Goal: Information Seeking & Learning: Learn about a topic

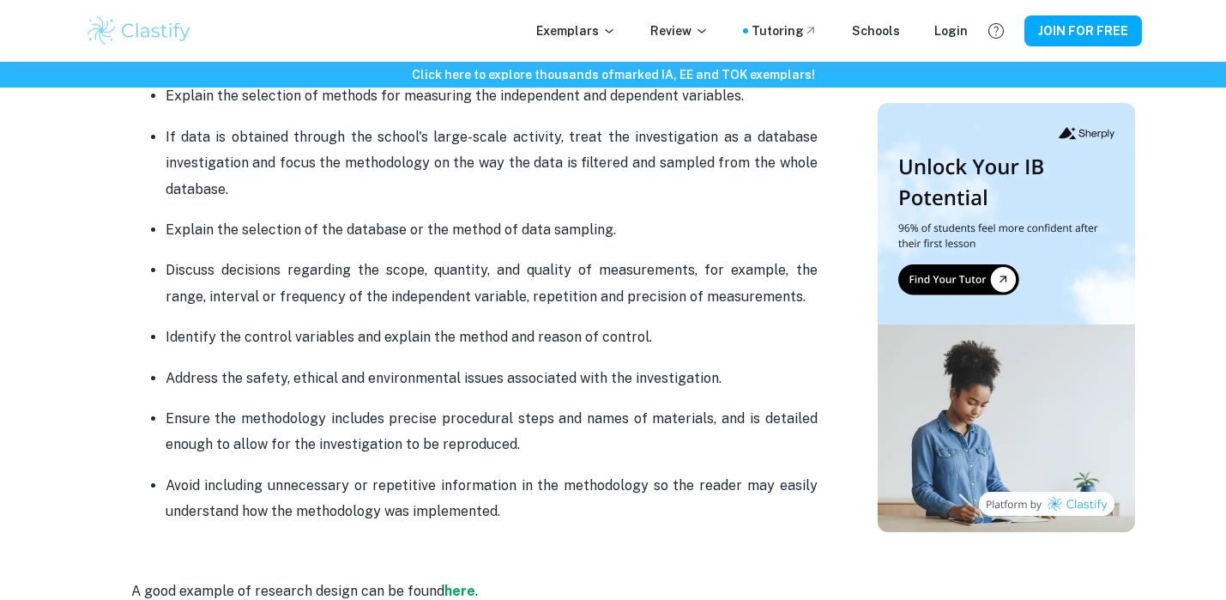
scroll to position [1446, 0]
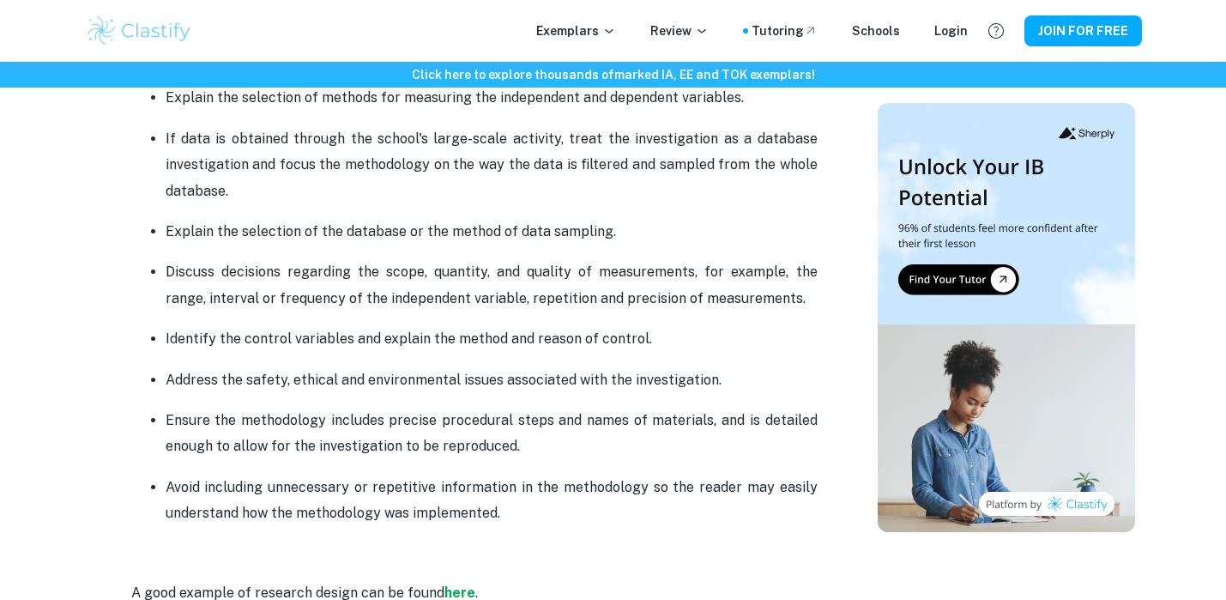
click at [638, 384] on p "Address the safety, ethical and environmental issues associated with the invest…" at bounding box center [492, 380] width 652 height 26
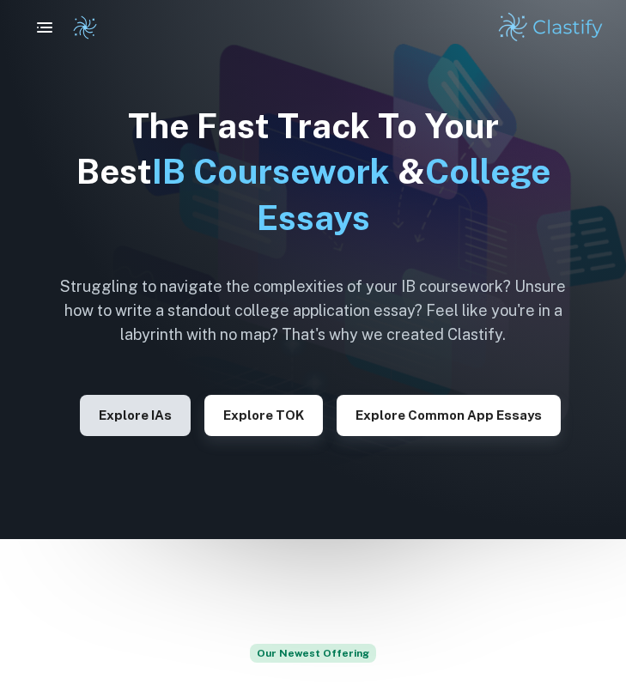
click at [161, 430] on button "Explore IAs" at bounding box center [135, 415] width 111 height 41
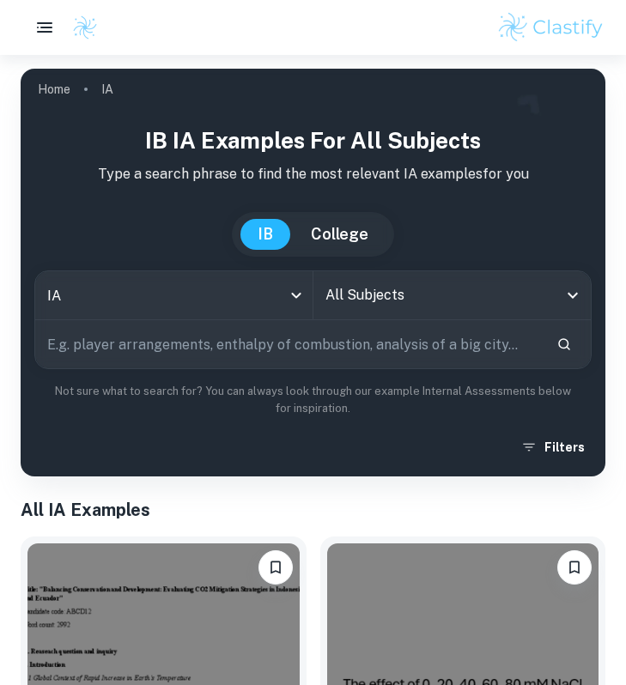
click at [423, 294] on input "All Subjects" at bounding box center [439, 295] width 237 height 33
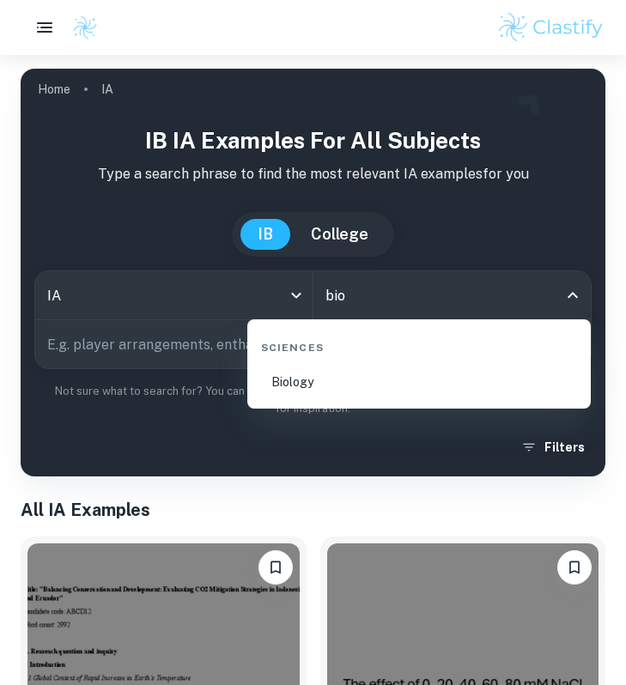
click at [296, 388] on li "Biology" at bounding box center [419, 381] width 330 height 39
type input "Biology"
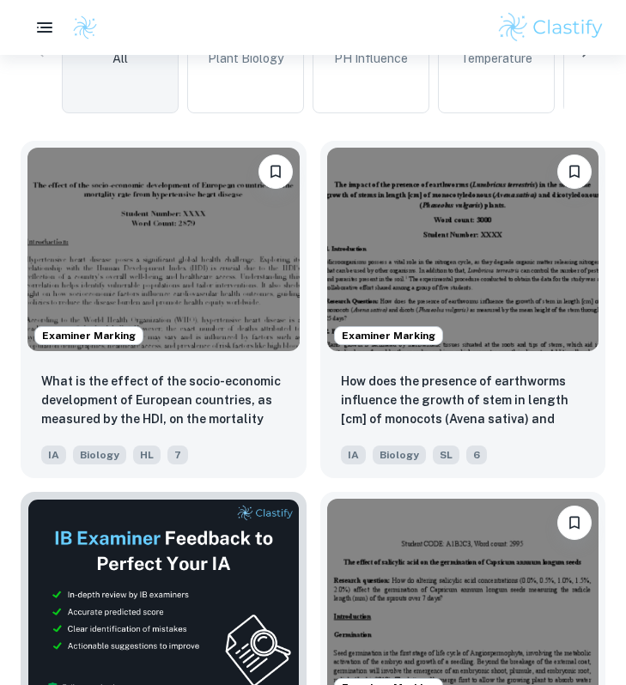
scroll to position [575, 0]
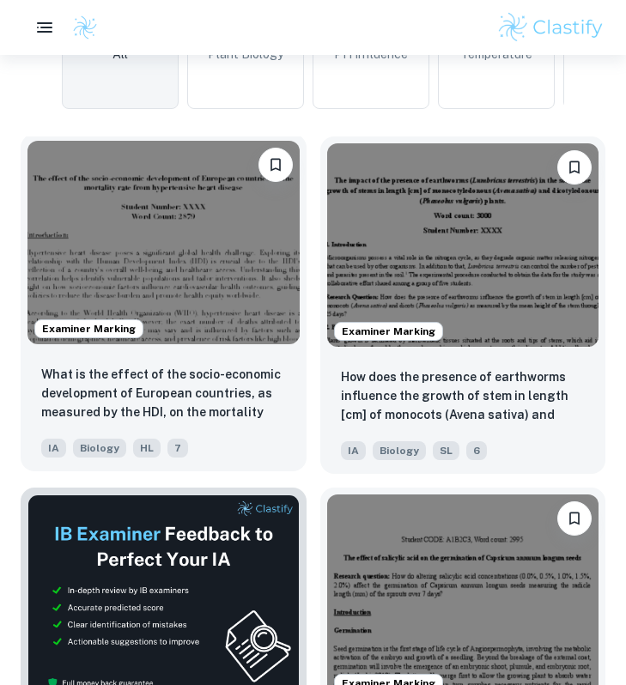
click at [234, 295] on img at bounding box center [163, 242] width 272 height 203
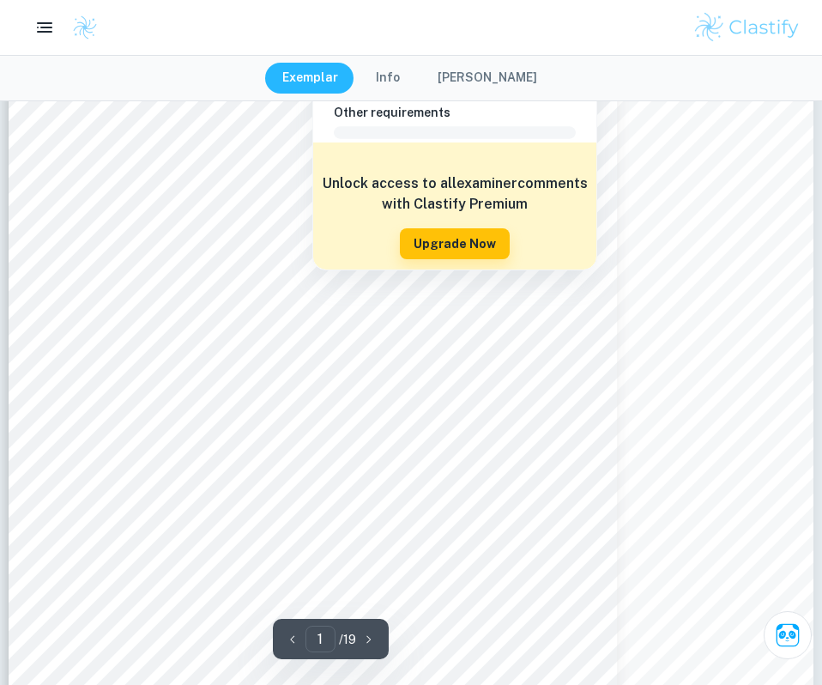
scroll to position [280, 0]
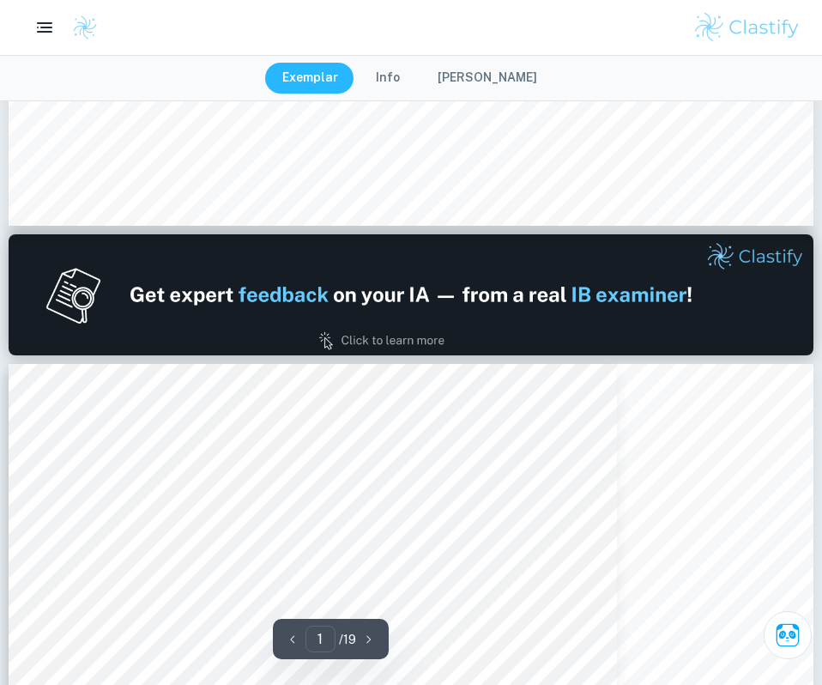
type input "2"
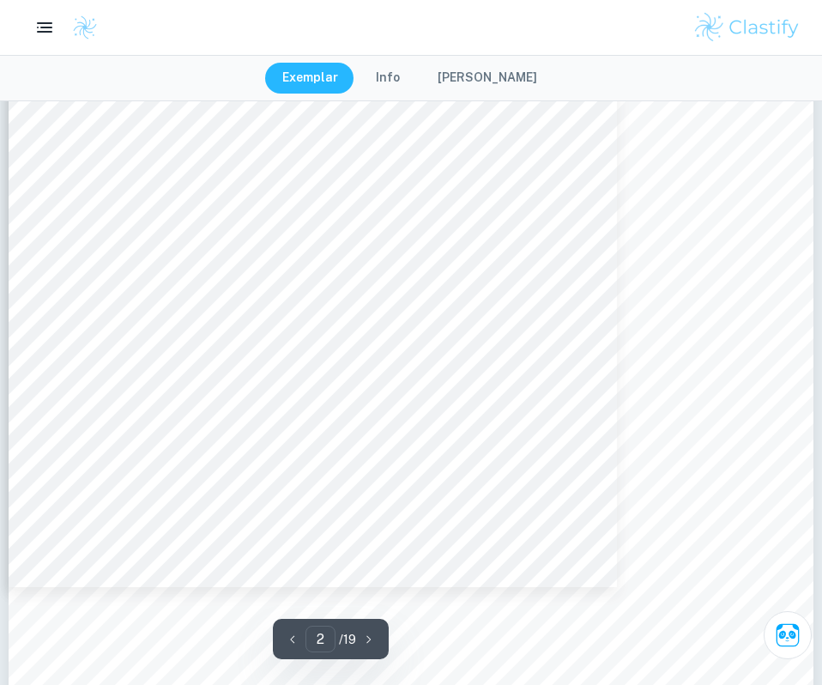
scroll to position [1796, 0]
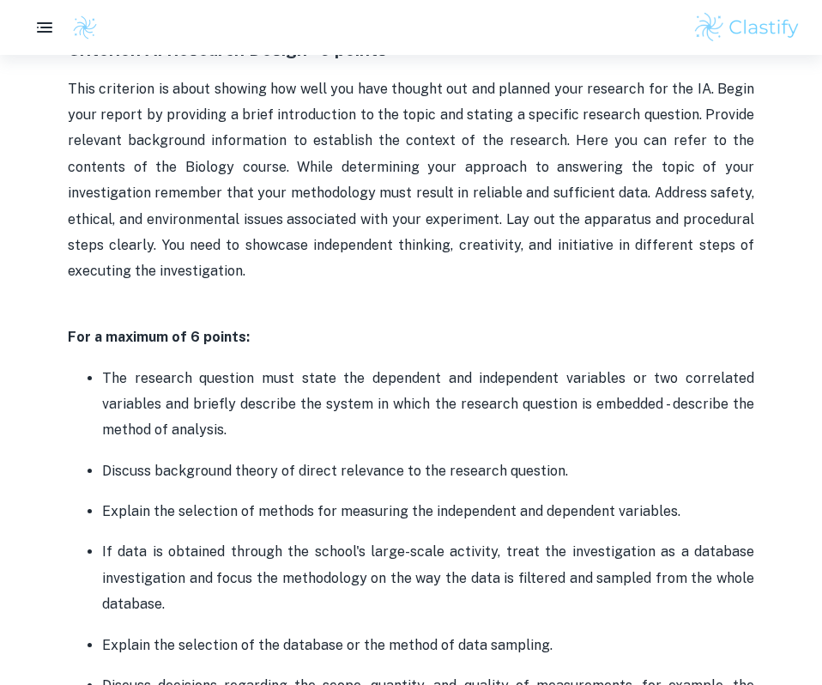
scroll to position [617, 0]
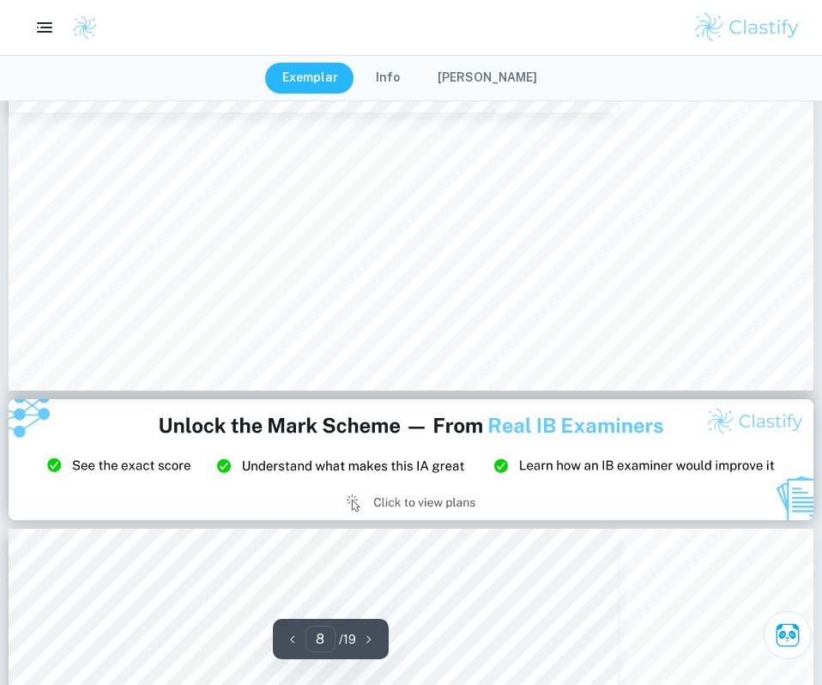
scroll to position [9314, 0]
